Goal: Task Accomplishment & Management: Use online tool/utility

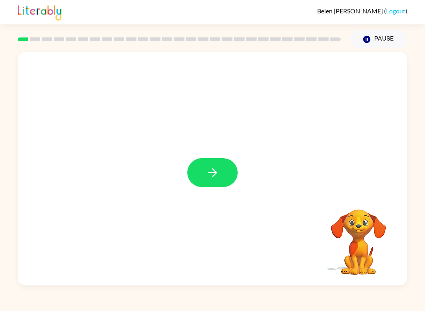
click at [212, 167] on icon "button" at bounding box center [213, 173] width 14 height 14
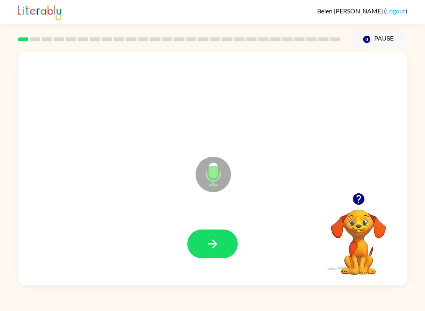
click at [213, 242] on icon "button" at bounding box center [212, 243] width 9 height 9
click at [216, 236] on button "button" at bounding box center [212, 244] width 50 height 29
click at [214, 237] on button "button" at bounding box center [212, 244] width 50 height 29
click at [211, 240] on icon "button" at bounding box center [213, 244] width 14 height 14
click at [211, 239] on icon "button" at bounding box center [213, 244] width 14 height 14
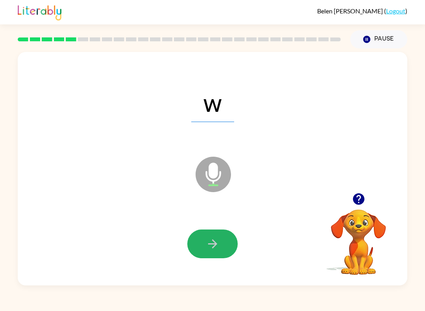
click at [210, 238] on icon "button" at bounding box center [213, 244] width 14 height 14
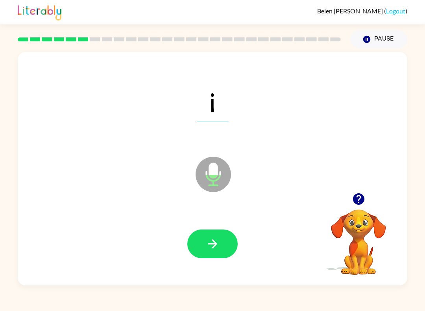
click at [209, 241] on icon "button" at bounding box center [213, 244] width 14 height 14
click at [209, 240] on icon "button" at bounding box center [213, 244] width 14 height 14
click at [208, 237] on button "button" at bounding box center [212, 244] width 50 height 29
click at [214, 240] on icon "button" at bounding box center [213, 244] width 14 height 14
click at [212, 239] on icon "button" at bounding box center [213, 244] width 14 height 14
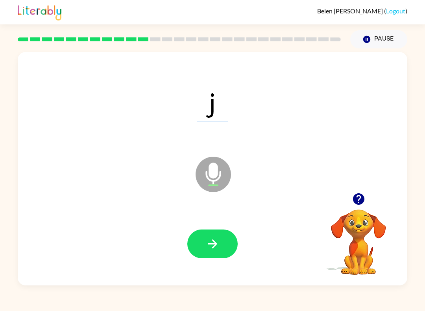
click at [218, 236] on button "button" at bounding box center [212, 244] width 50 height 29
click at [215, 237] on button "button" at bounding box center [212, 244] width 50 height 29
click at [214, 242] on icon "button" at bounding box center [212, 243] width 9 height 9
click at [214, 241] on icon "button" at bounding box center [212, 243] width 9 height 9
click at [216, 237] on button "button" at bounding box center [212, 244] width 50 height 29
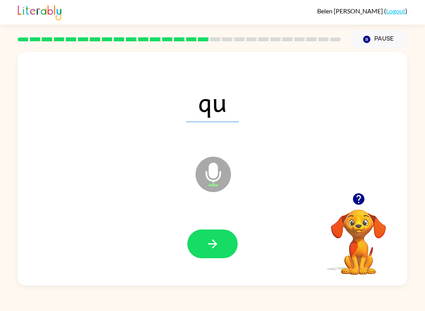
click at [222, 240] on button "button" at bounding box center [212, 244] width 50 height 29
click at [215, 239] on icon "button" at bounding box center [213, 244] width 14 height 14
click at [220, 241] on button "button" at bounding box center [212, 244] width 50 height 29
click at [216, 239] on icon "button" at bounding box center [213, 244] width 14 height 14
click at [228, 234] on button "button" at bounding box center [212, 244] width 50 height 29
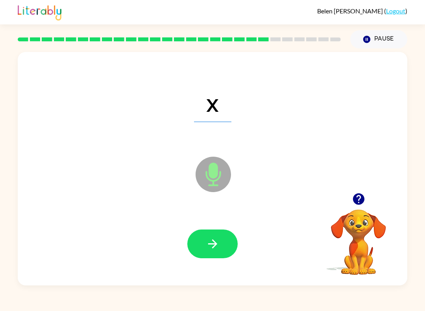
click at [228, 232] on button "button" at bounding box center [212, 244] width 50 height 29
click at [225, 237] on button "button" at bounding box center [212, 244] width 50 height 29
click at [225, 238] on button "button" at bounding box center [212, 244] width 50 height 29
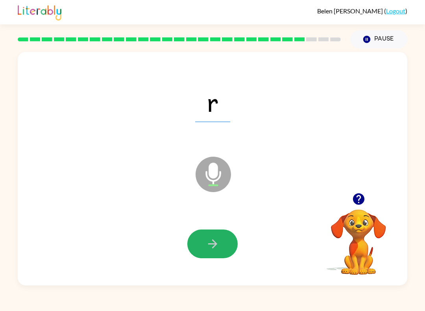
click at [228, 233] on button "button" at bounding box center [212, 244] width 50 height 29
click at [221, 235] on button "button" at bounding box center [212, 244] width 50 height 29
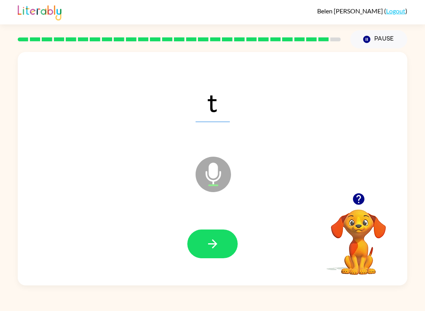
click at [218, 241] on icon "button" at bounding box center [213, 244] width 14 height 14
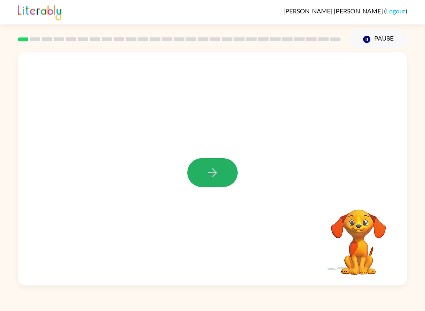
click at [198, 178] on button "button" at bounding box center [212, 172] width 50 height 29
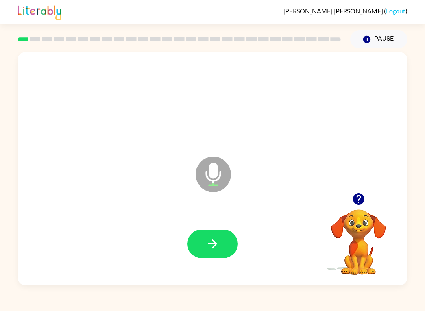
click at [215, 252] on button "button" at bounding box center [212, 244] width 50 height 29
click at [228, 242] on button "button" at bounding box center [212, 244] width 50 height 29
click at [221, 239] on button "button" at bounding box center [212, 244] width 50 height 29
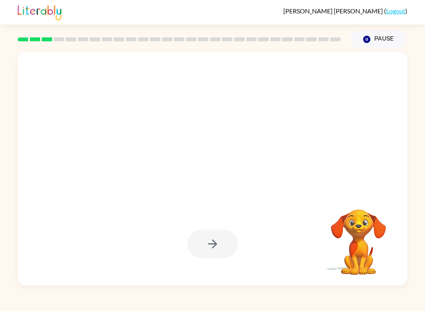
click at [396, 286] on div "[PERSON_NAME] ( Logout ) Pause Pause Your browser must support playing .mp4 fil…" at bounding box center [212, 155] width 425 height 311
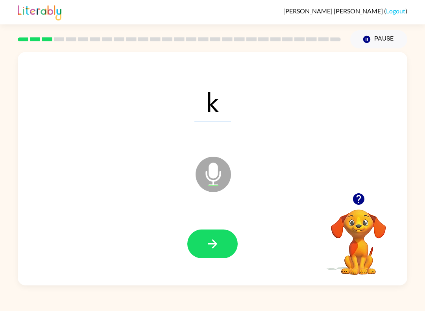
click at [220, 237] on button "button" at bounding box center [212, 244] width 50 height 29
click at [217, 236] on button "button" at bounding box center [212, 244] width 50 height 29
click at [218, 241] on icon "button" at bounding box center [213, 244] width 14 height 14
click at [220, 242] on button "button" at bounding box center [212, 244] width 50 height 29
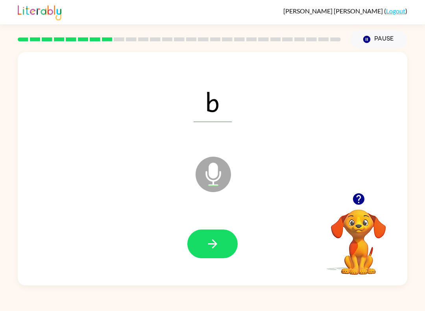
click at [220, 245] on button "button" at bounding box center [212, 244] width 50 height 29
click at [220, 242] on button "button" at bounding box center [212, 244] width 50 height 29
click at [219, 244] on icon "button" at bounding box center [213, 244] width 14 height 14
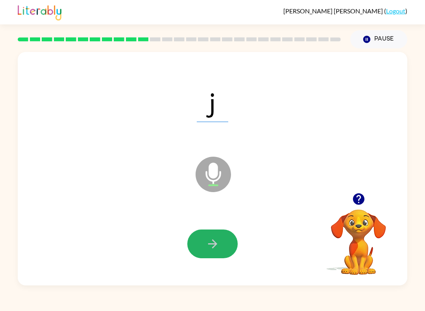
click at [222, 239] on button "button" at bounding box center [212, 244] width 50 height 29
click at [223, 241] on button "button" at bounding box center [212, 244] width 50 height 29
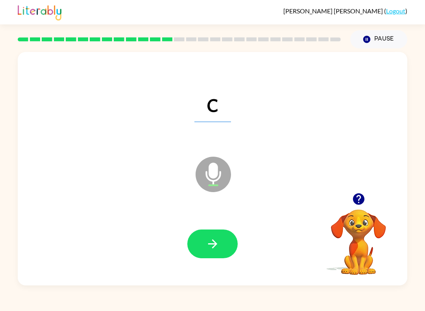
click at [222, 241] on button "button" at bounding box center [212, 244] width 50 height 29
click at [221, 241] on button "button" at bounding box center [212, 244] width 50 height 29
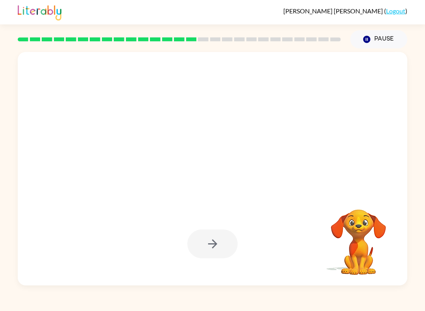
click at [382, 35] on button "Pause Pause" at bounding box center [378, 39] width 57 height 18
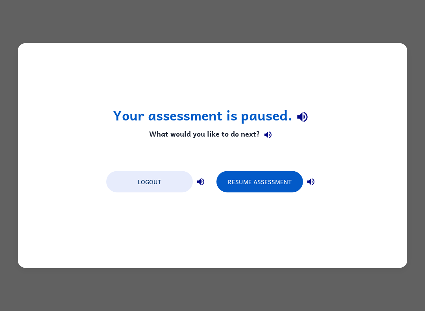
click at [257, 180] on button "Resume Assessment" at bounding box center [260, 181] width 87 height 21
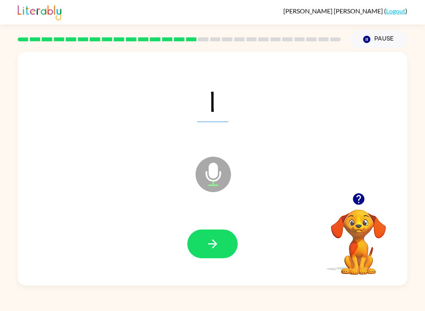
click at [217, 231] on button "button" at bounding box center [212, 244] width 50 height 29
click at [219, 236] on button "button" at bounding box center [212, 244] width 50 height 29
click at [223, 242] on button "button" at bounding box center [212, 244] width 50 height 29
click at [223, 237] on button "button" at bounding box center [212, 244] width 50 height 29
click at [220, 242] on button "button" at bounding box center [212, 244] width 50 height 29
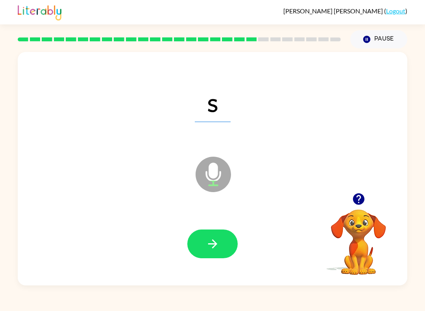
click at [223, 237] on button "button" at bounding box center [212, 244] width 50 height 29
click at [222, 241] on button "button" at bounding box center [212, 244] width 50 height 29
click at [222, 239] on button "button" at bounding box center [212, 244] width 50 height 29
click at [224, 243] on button "button" at bounding box center [212, 244] width 50 height 29
click at [225, 240] on button "button" at bounding box center [212, 244] width 50 height 29
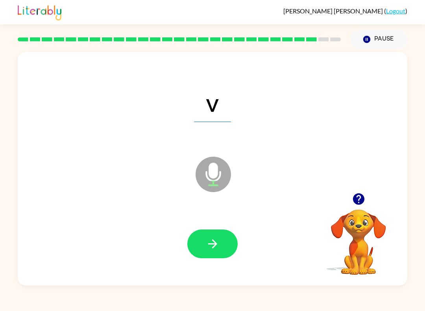
click at [222, 245] on button "button" at bounding box center [212, 244] width 50 height 29
click at [222, 239] on button "button" at bounding box center [212, 244] width 50 height 29
